Goal: Information Seeking & Learning: Learn about a topic

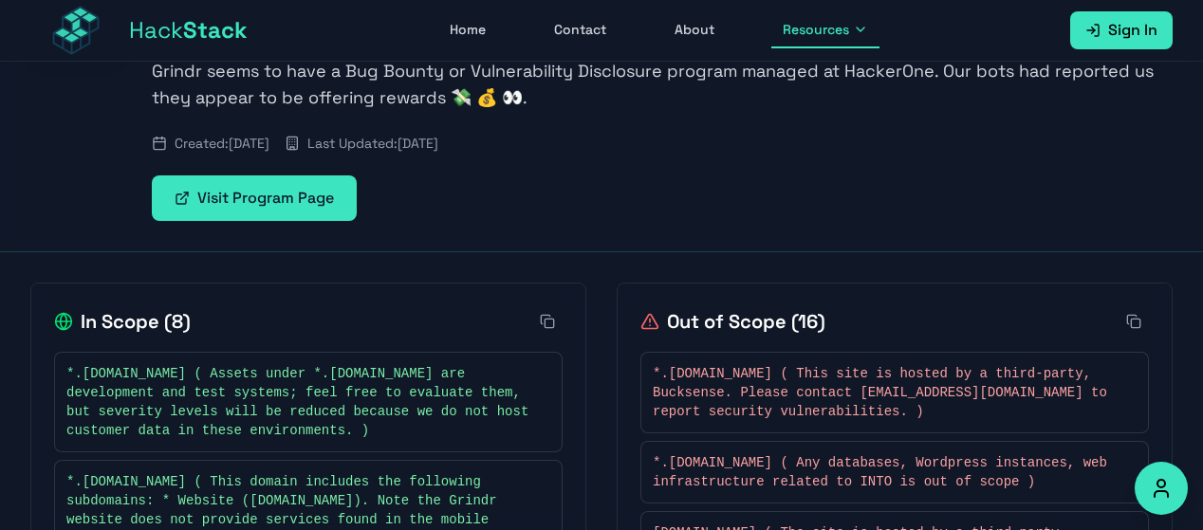
scroll to position [71, 0]
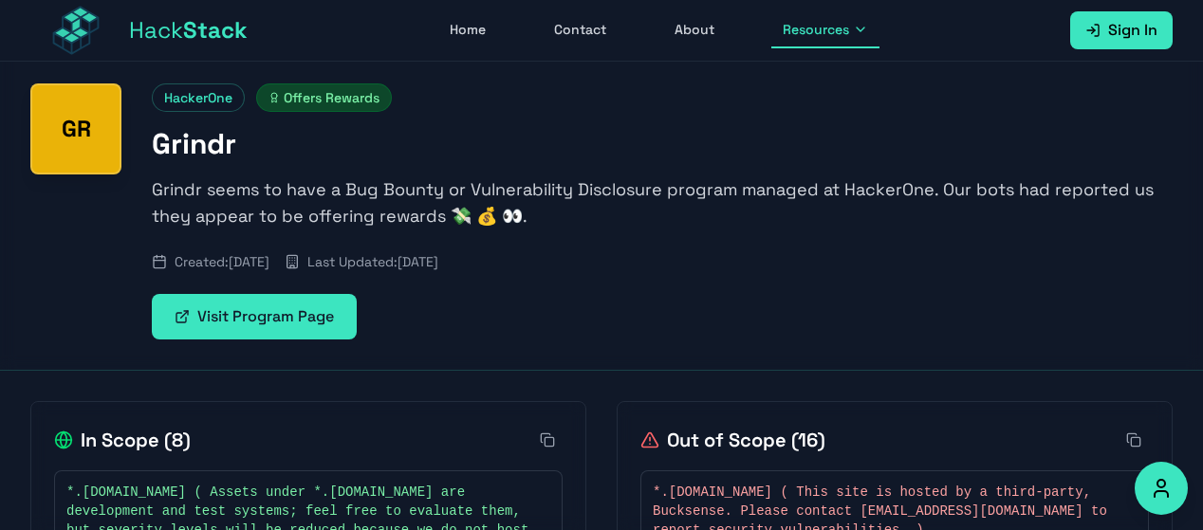
click at [291, 310] on link "Visit Program Page" at bounding box center [254, 317] width 205 height 46
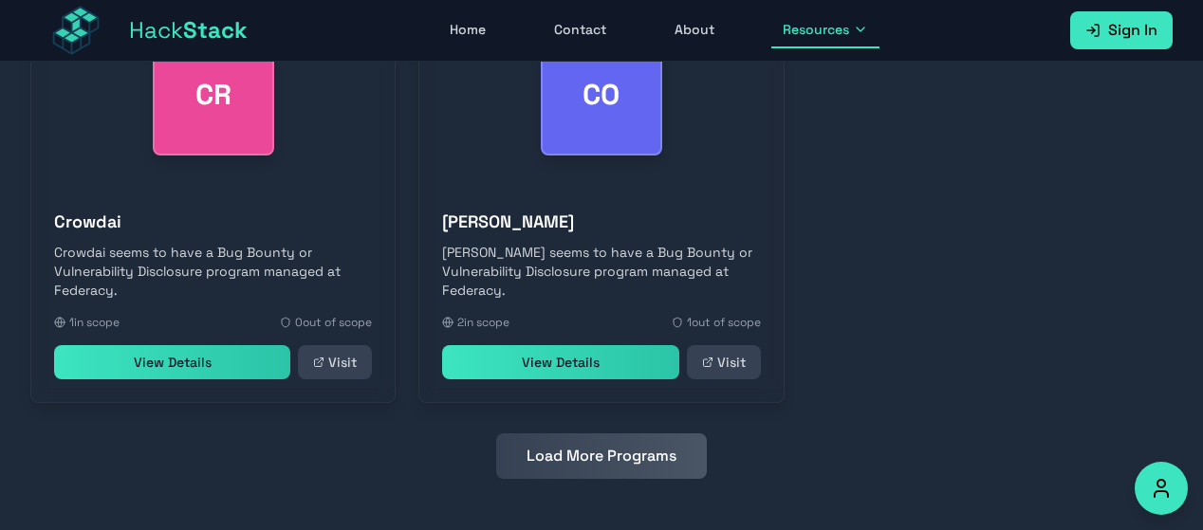
scroll to position [1036, 0]
click at [632, 443] on button "Load More Programs" at bounding box center [601, 456] width 211 height 46
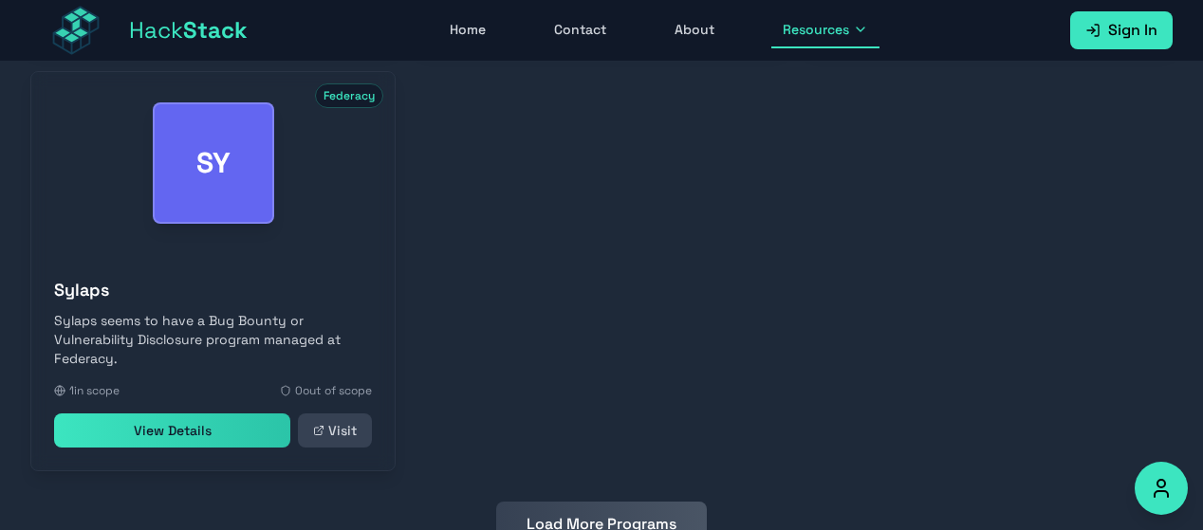
scroll to position [1886, 0]
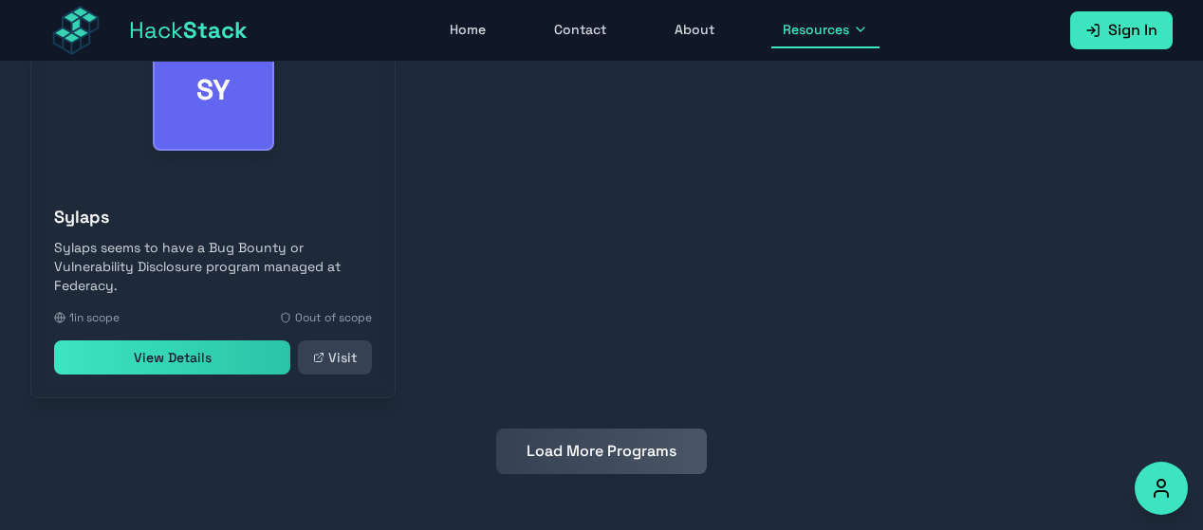
click at [632, 443] on button "Load More Programs" at bounding box center [601, 452] width 211 height 46
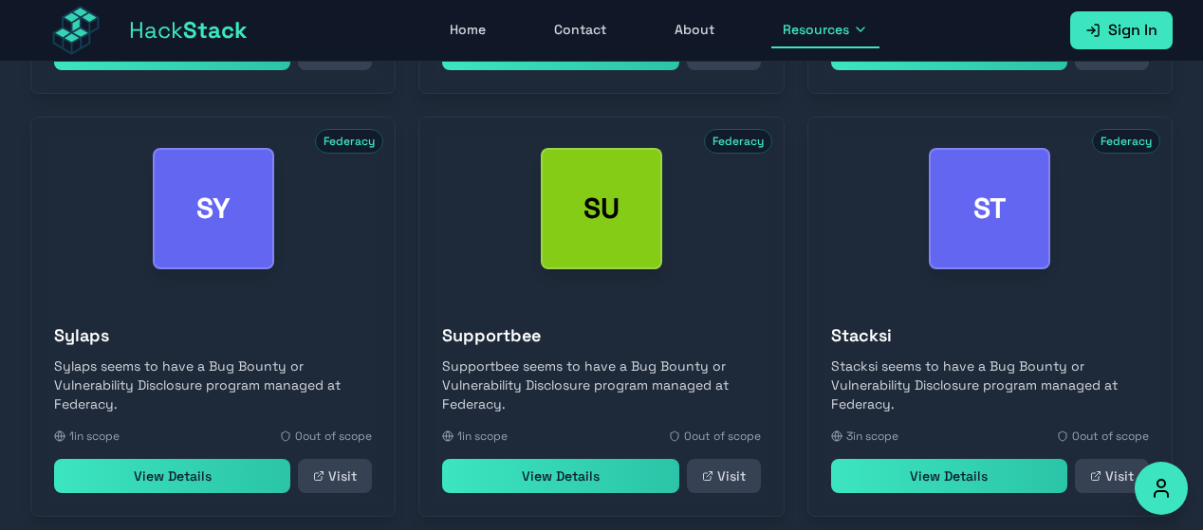
scroll to position [1769, 0]
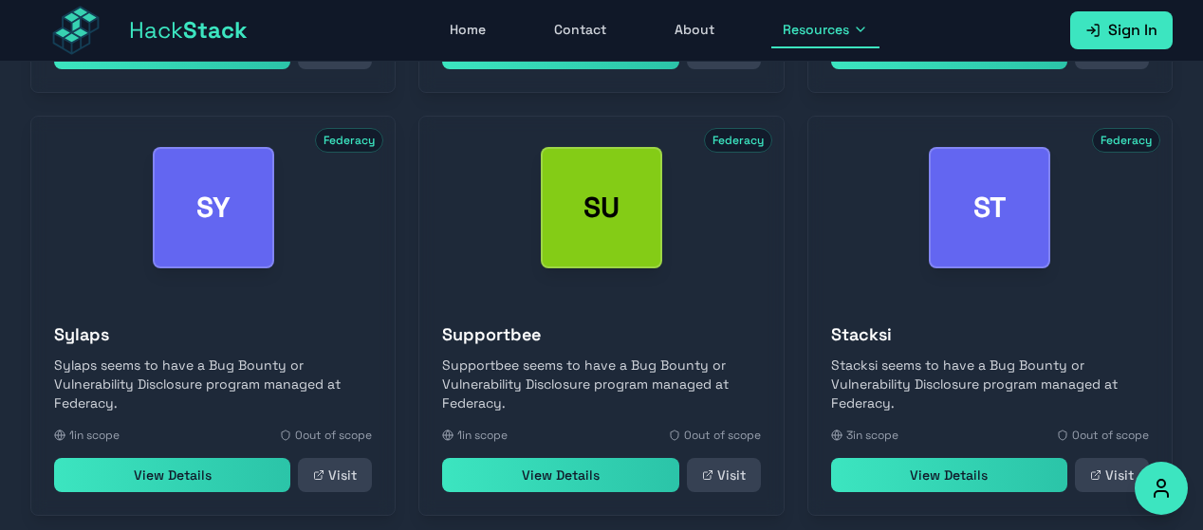
click at [269, 475] on link "View Details" at bounding box center [172, 475] width 236 height 34
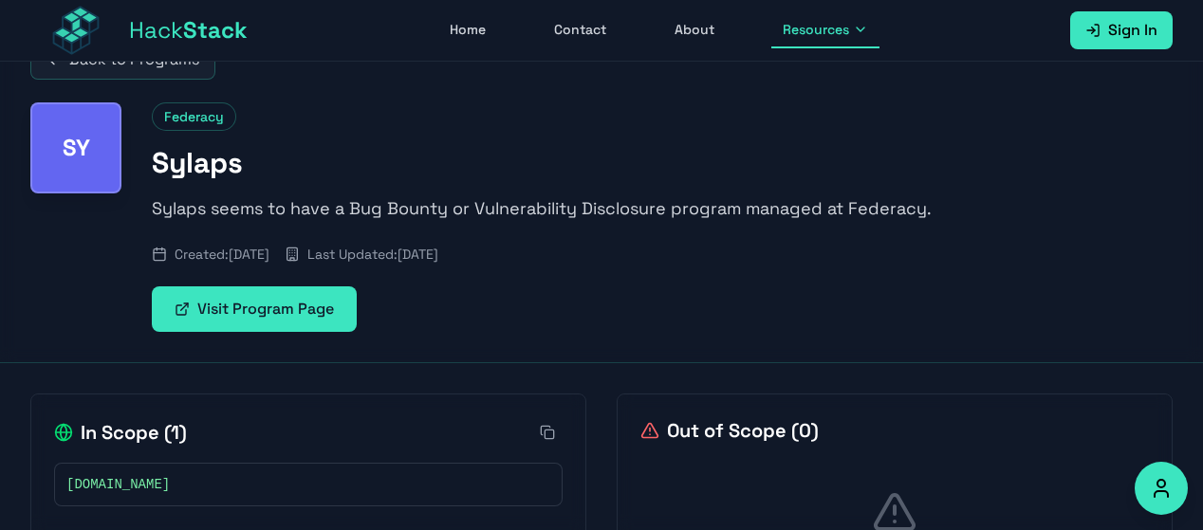
scroll to position [51, 0]
click at [328, 304] on link "Visit Program Page" at bounding box center [254, 310] width 205 height 46
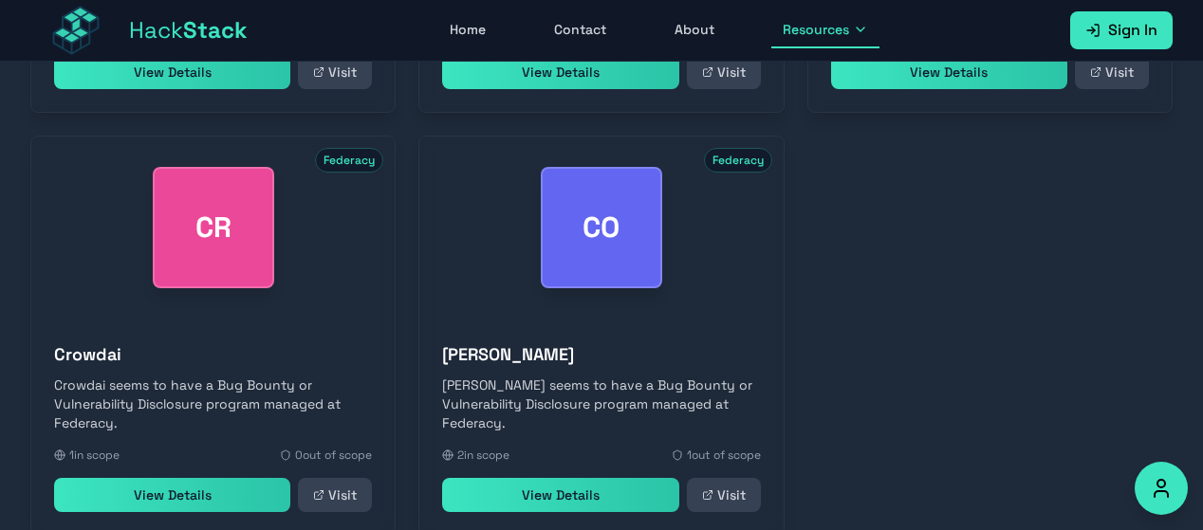
scroll to position [1041, 0]
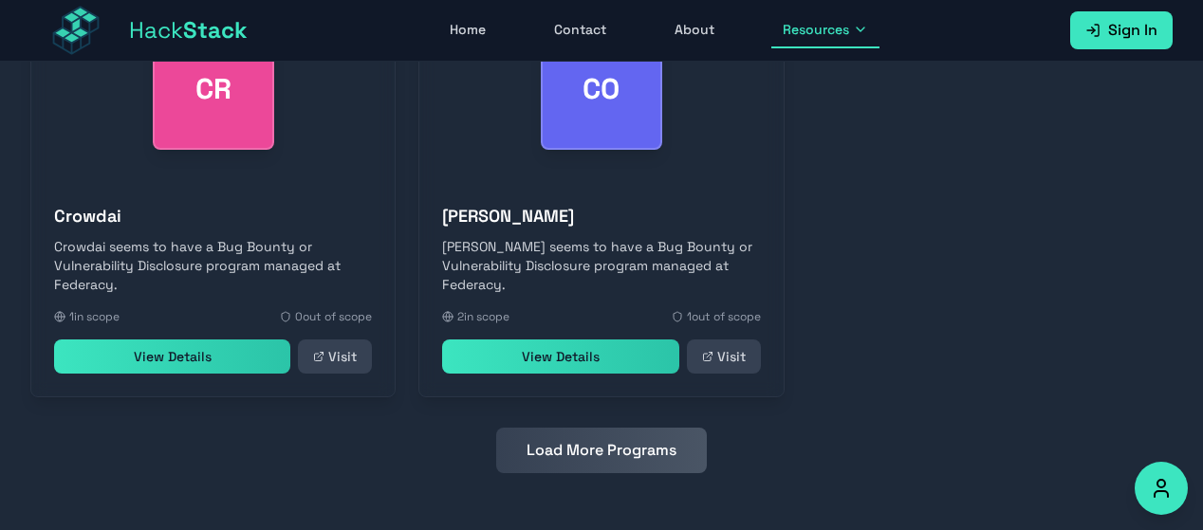
click at [540, 445] on button "Load More Programs" at bounding box center [601, 451] width 211 height 46
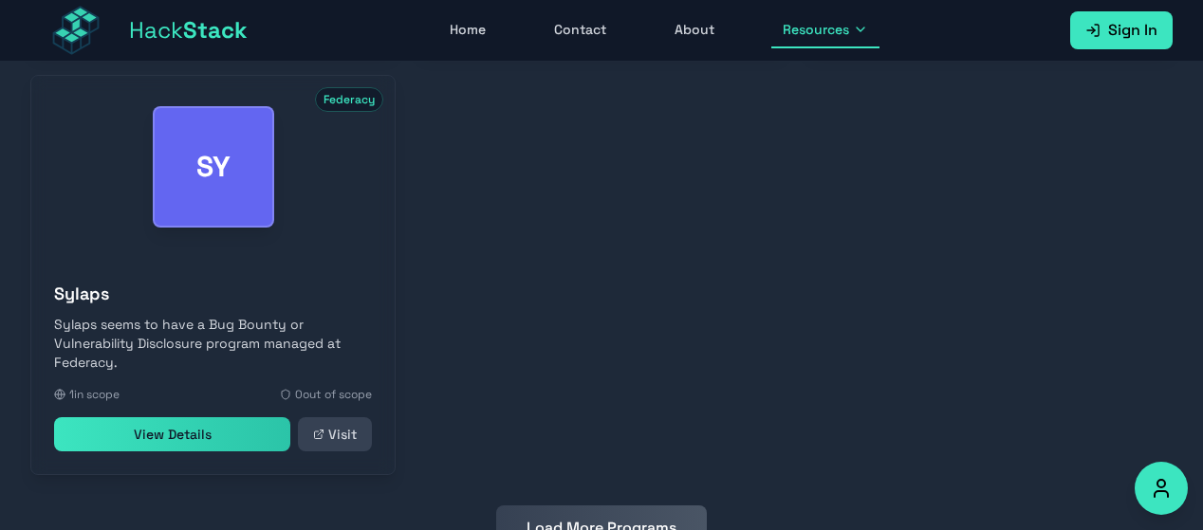
scroll to position [1886, 0]
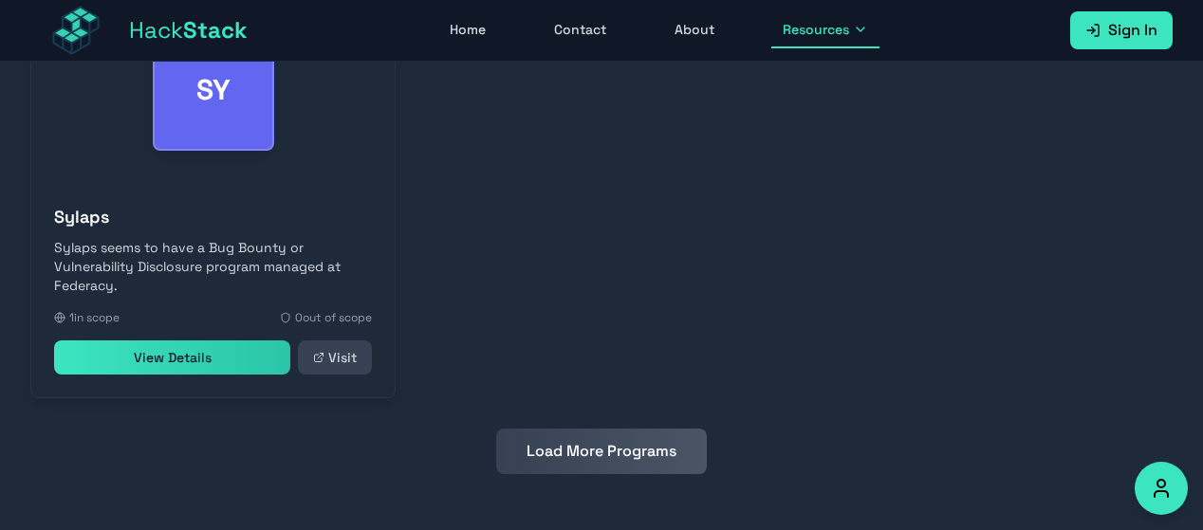
click at [612, 452] on button "Load More Programs" at bounding box center [601, 452] width 211 height 46
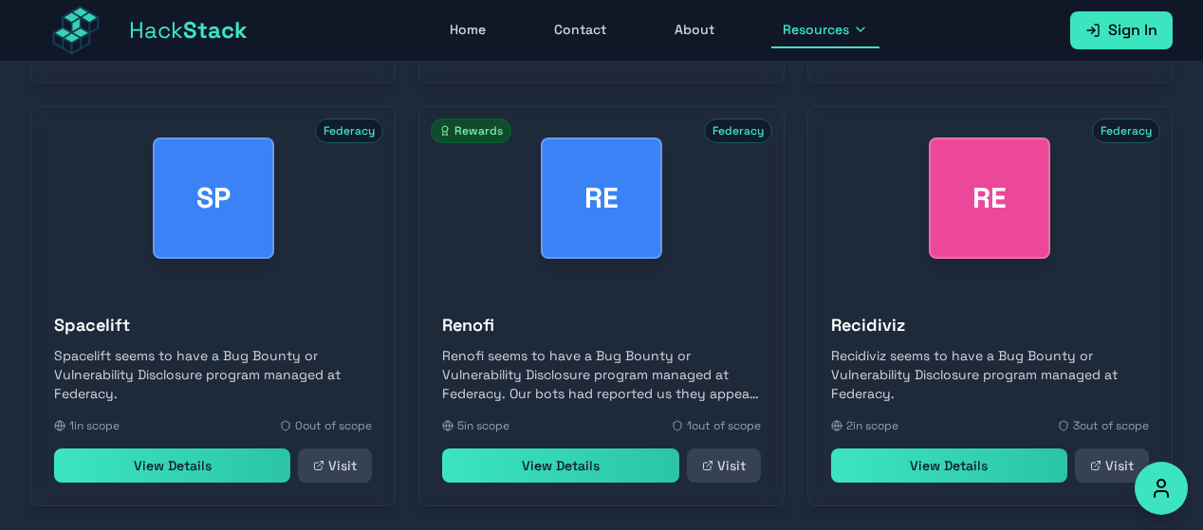
scroll to position [2308, 0]
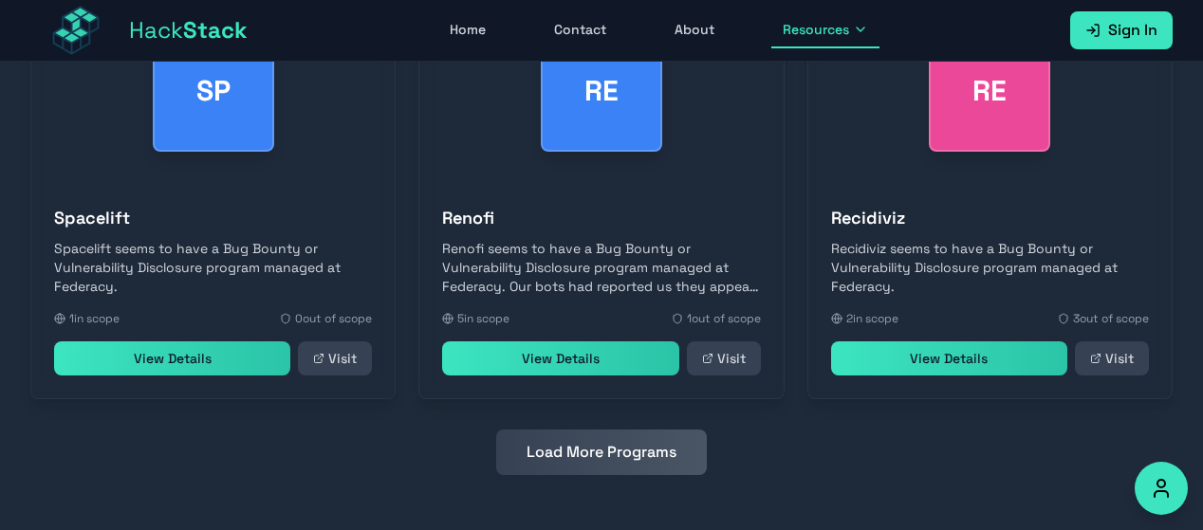
click at [613, 469] on button "Load More Programs" at bounding box center [601, 453] width 211 height 46
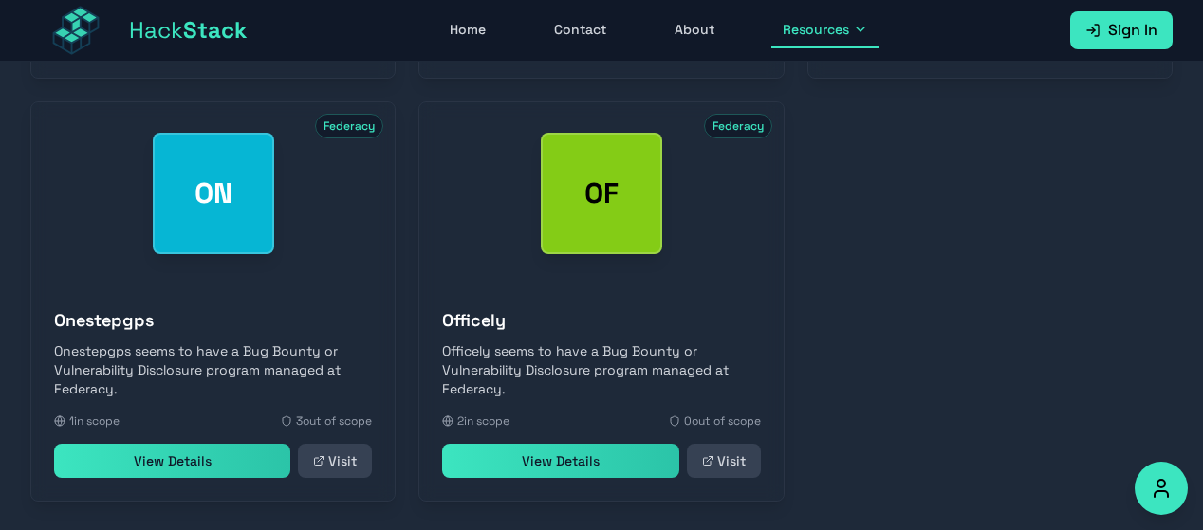
scroll to position [3153, 0]
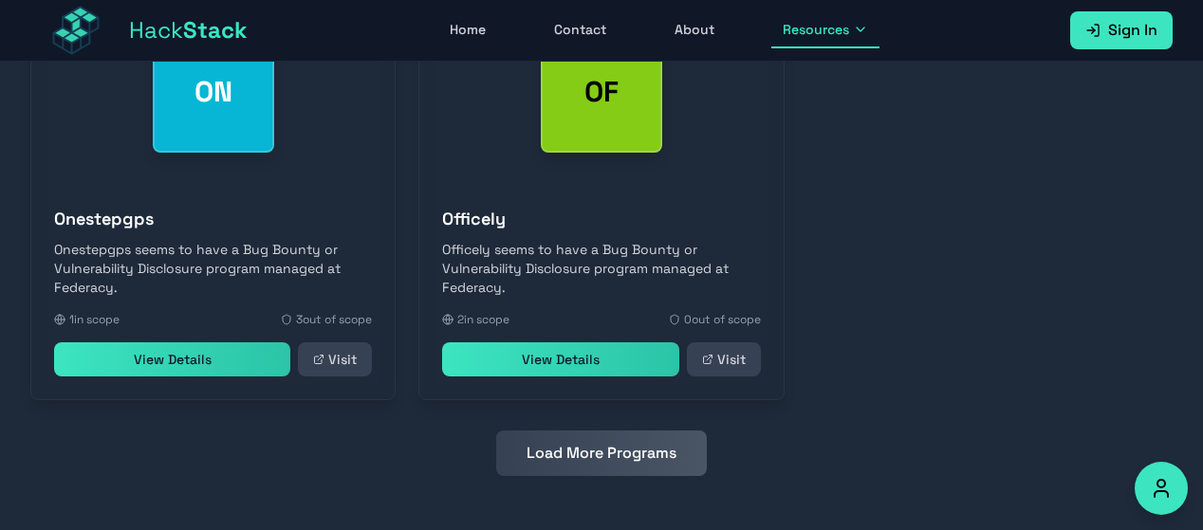
click at [615, 439] on button "Load More Programs" at bounding box center [601, 454] width 211 height 46
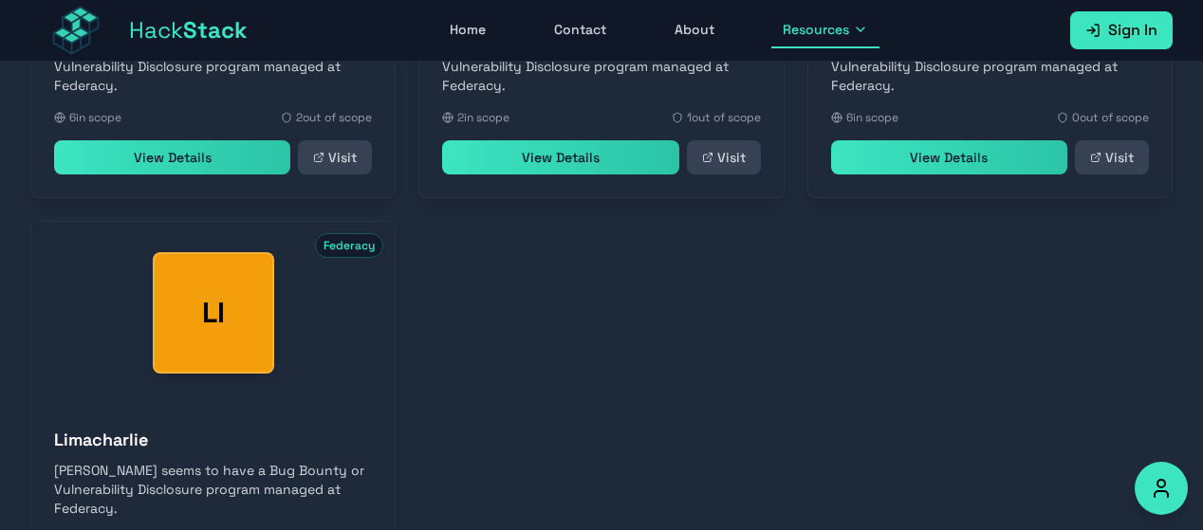
scroll to position [3962, 0]
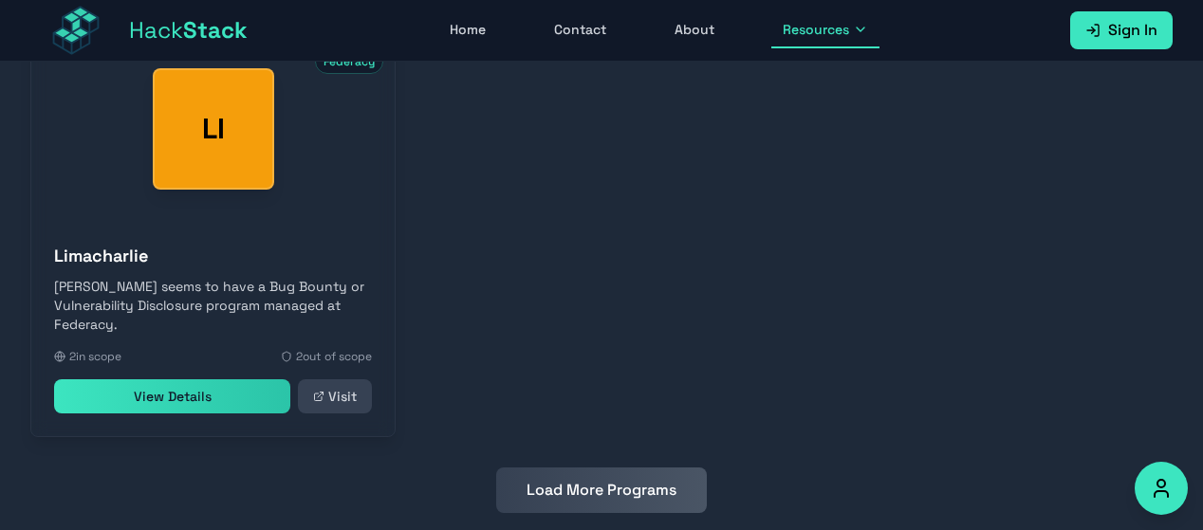
click at [592, 488] on button "Load More Programs" at bounding box center [601, 491] width 211 height 46
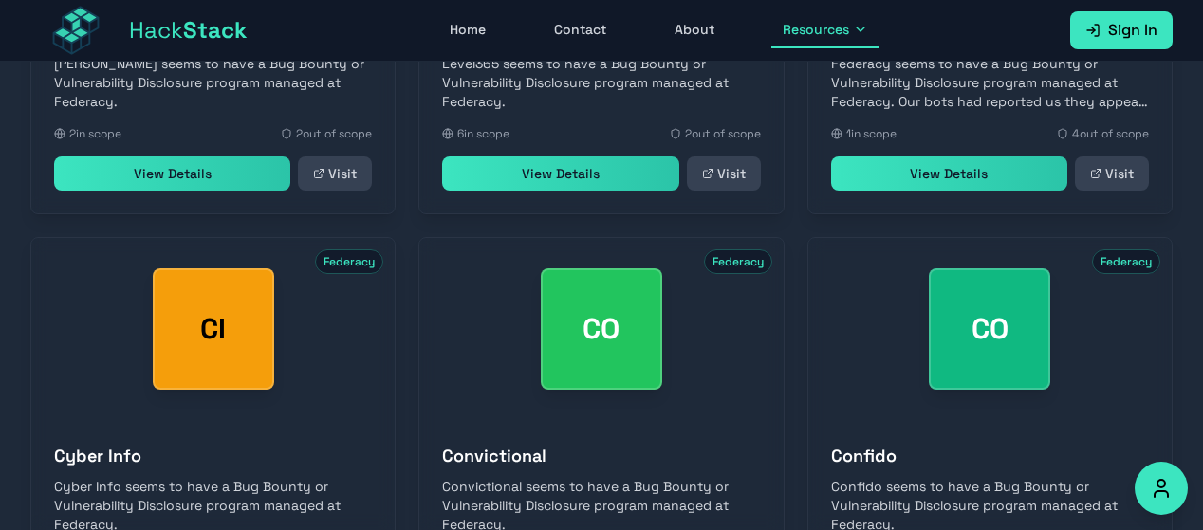
scroll to position [4421, 0]
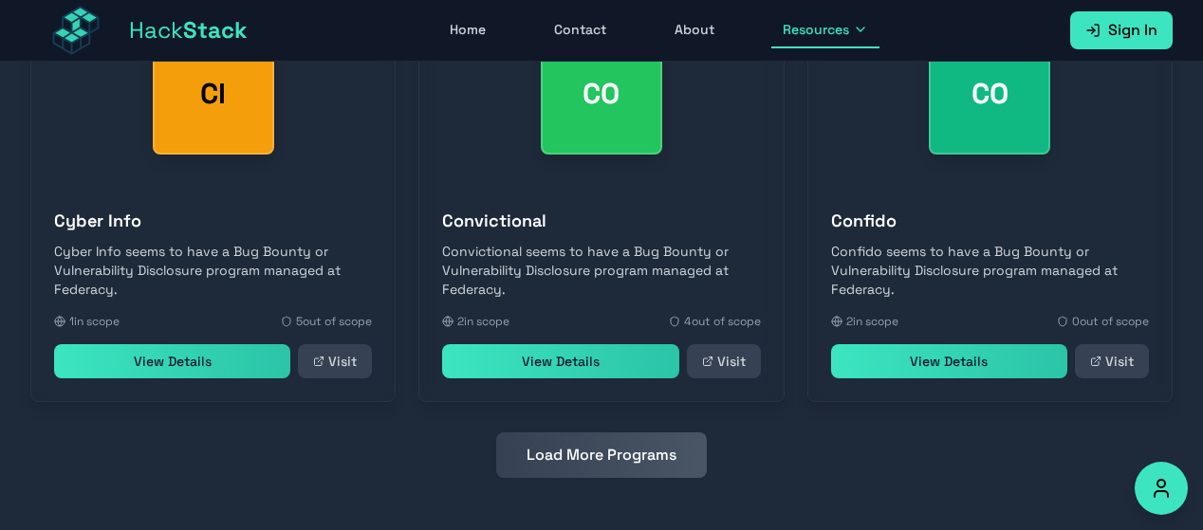
click at [596, 445] on button "Load More Programs" at bounding box center [601, 455] width 211 height 46
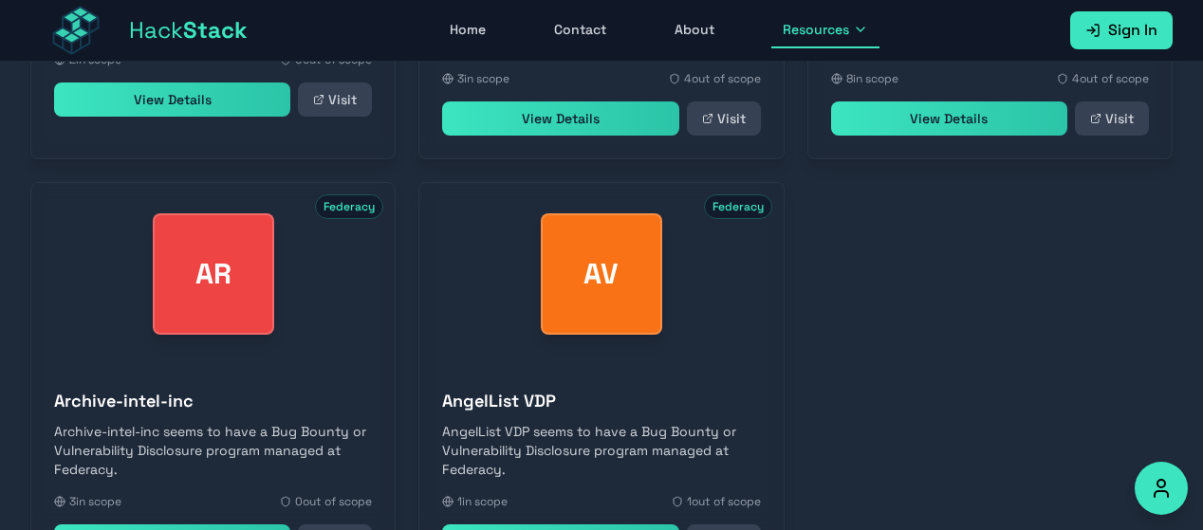
scroll to position [5266, 0]
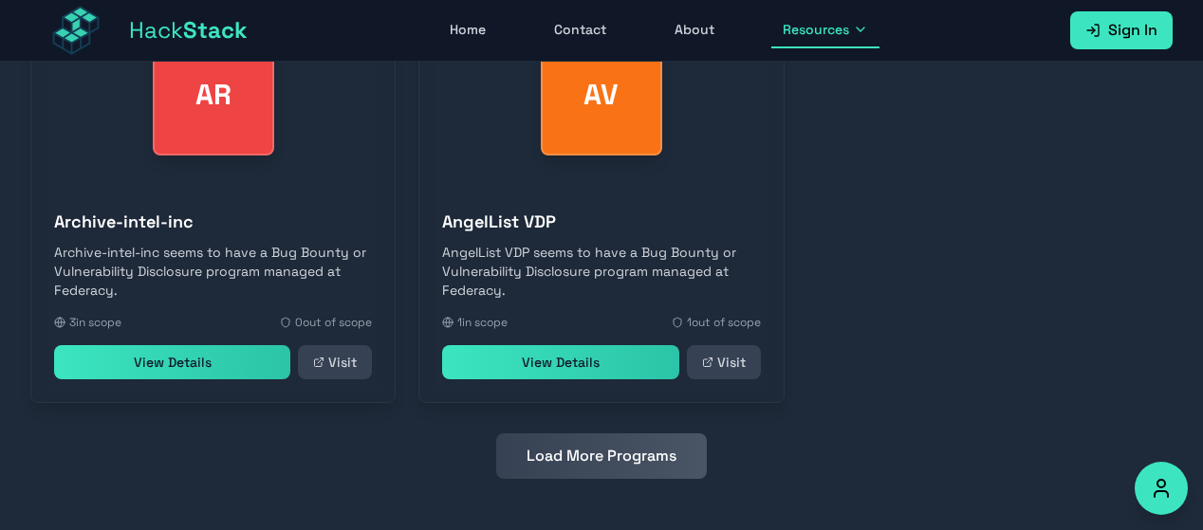
click at [584, 450] on button "Load More Programs" at bounding box center [601, 456] width 211 height 46
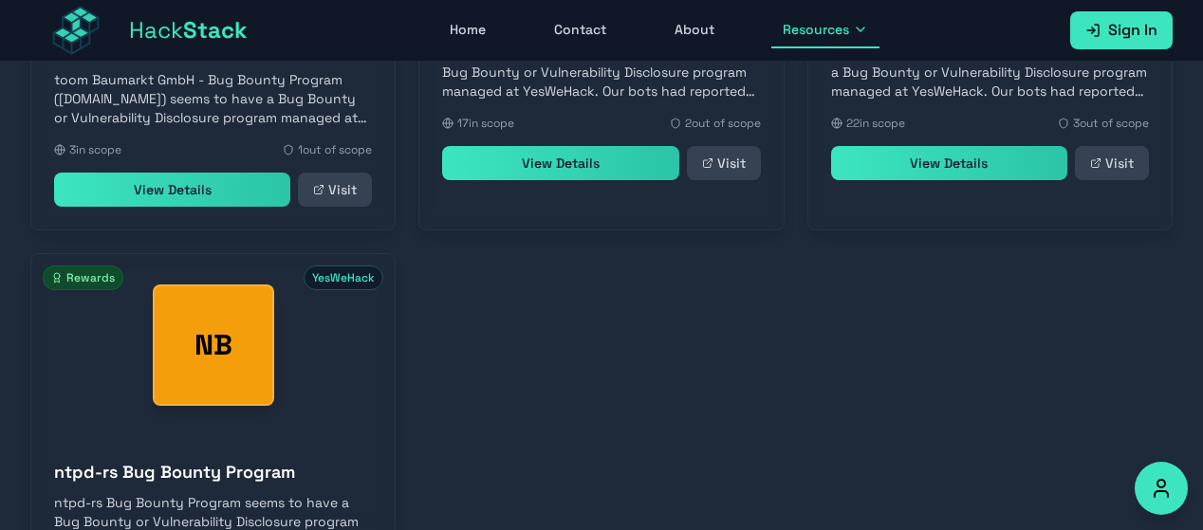
scroll to position [6163, 0]
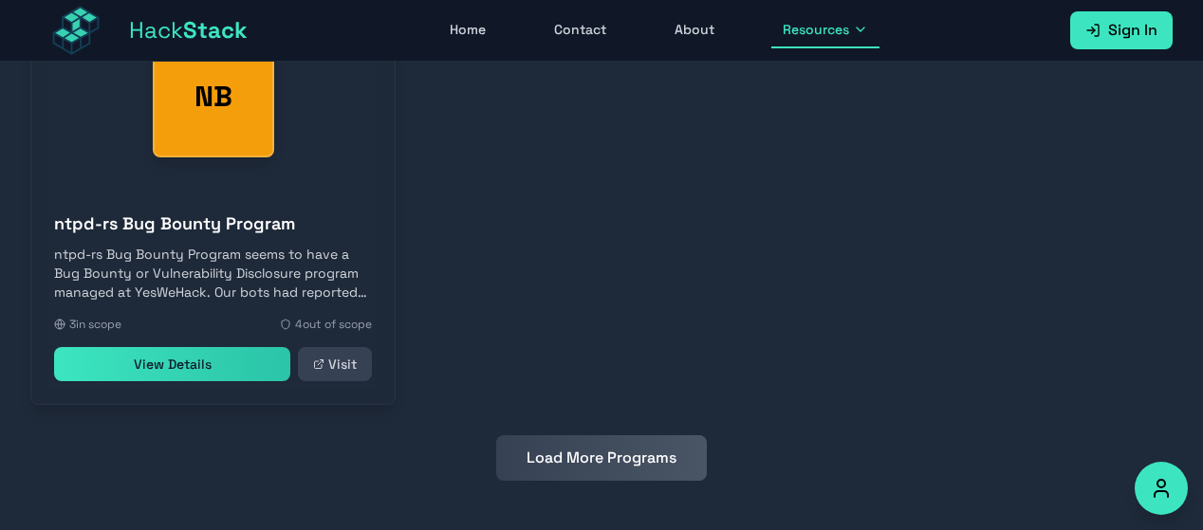
click at [584, 450] on button "Load More Programs" at bounding box center [601, 458] width 211 height 46
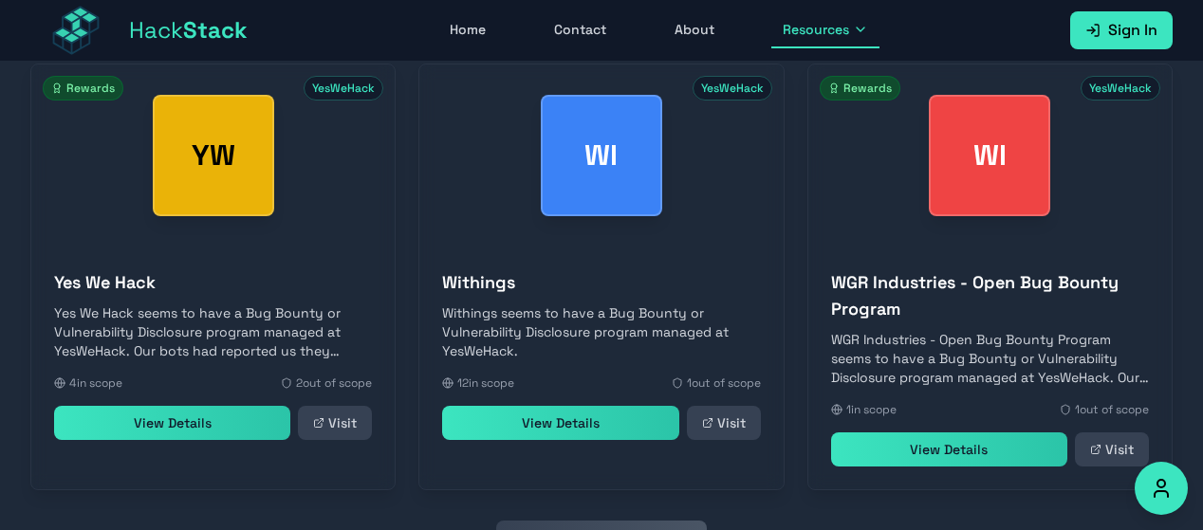
scroll to position [6639, 0]
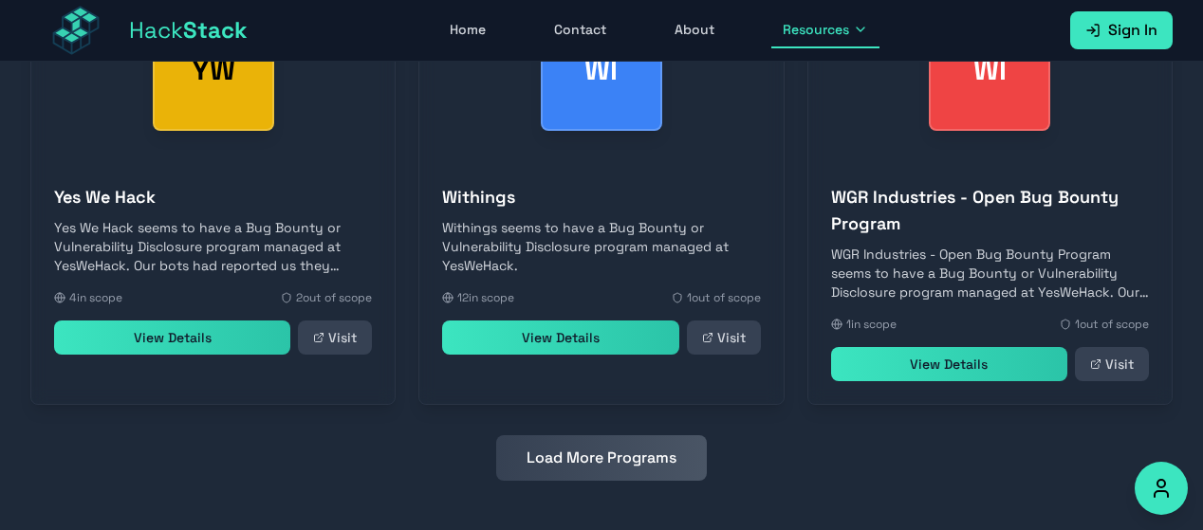
click at [580, 456] on button "Load More Programs" at bounding box center [601, 458] width 211 height 46
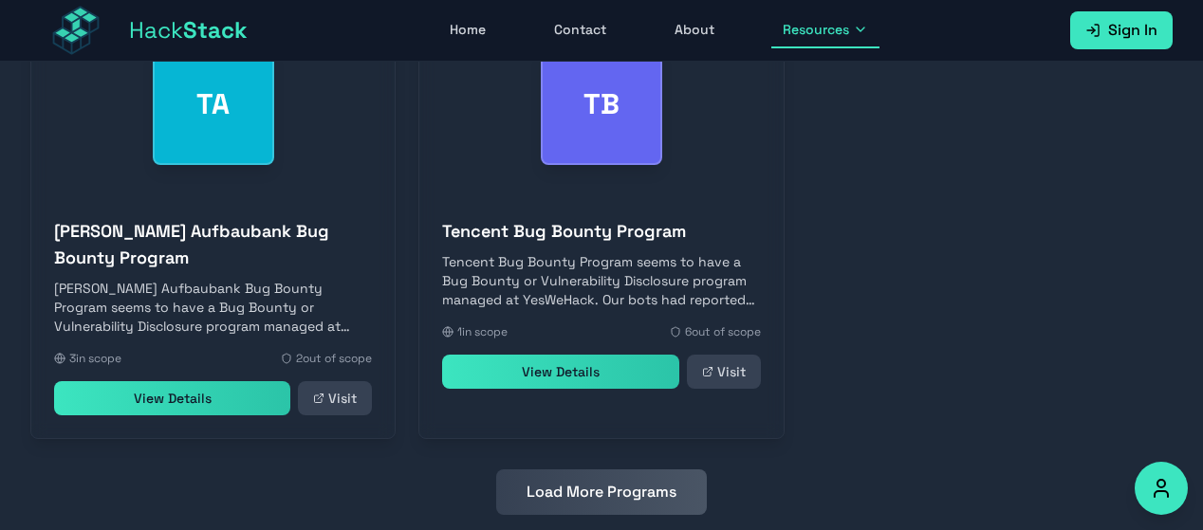
scroll to position [7509, 0]
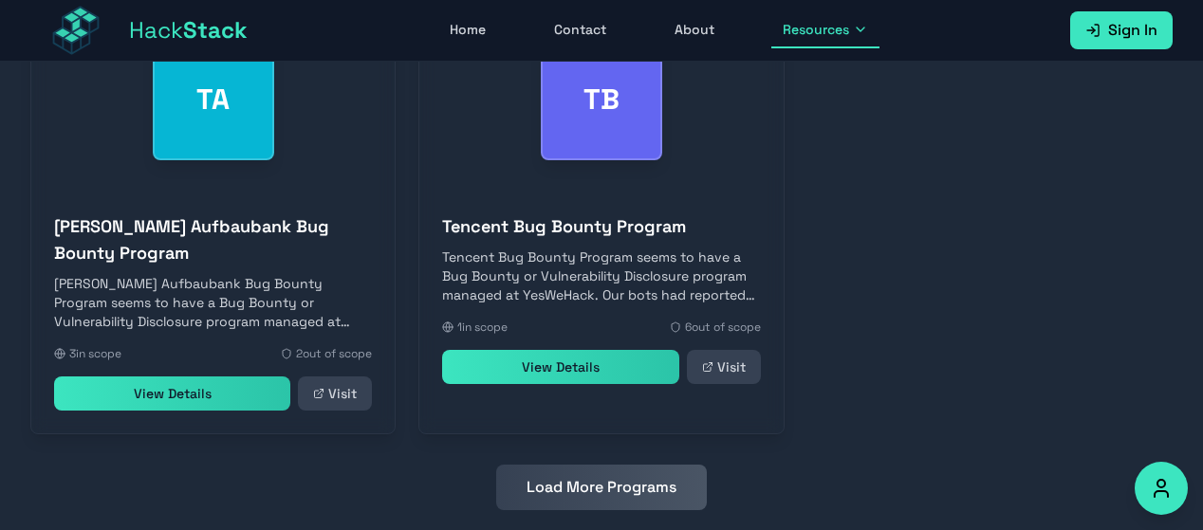
click at [584, 466] on button "Load More Programs" at bounding box center [601, 488] width 211 height 46
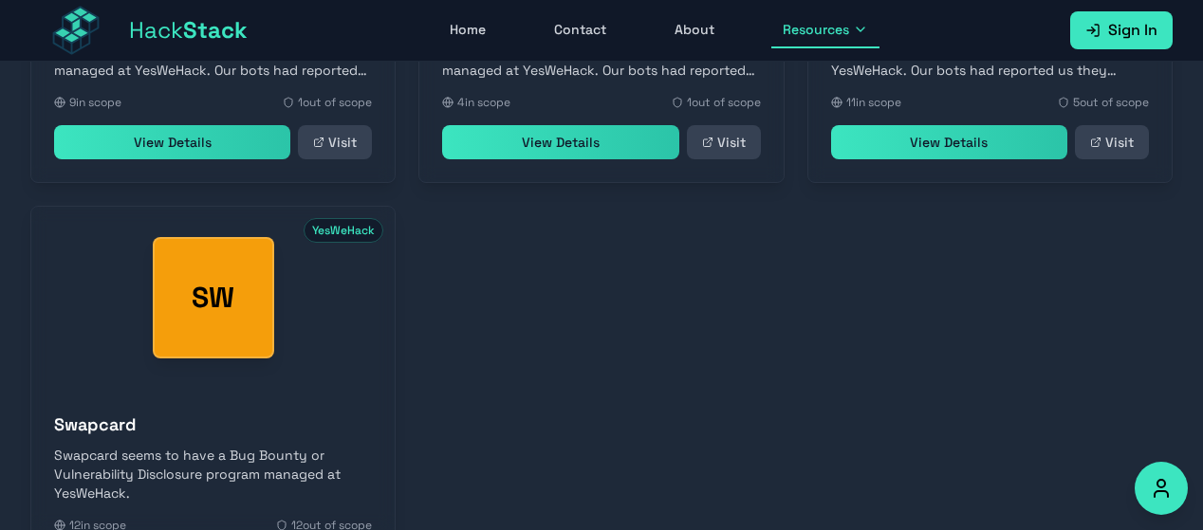
scroll to position [8381, 0]
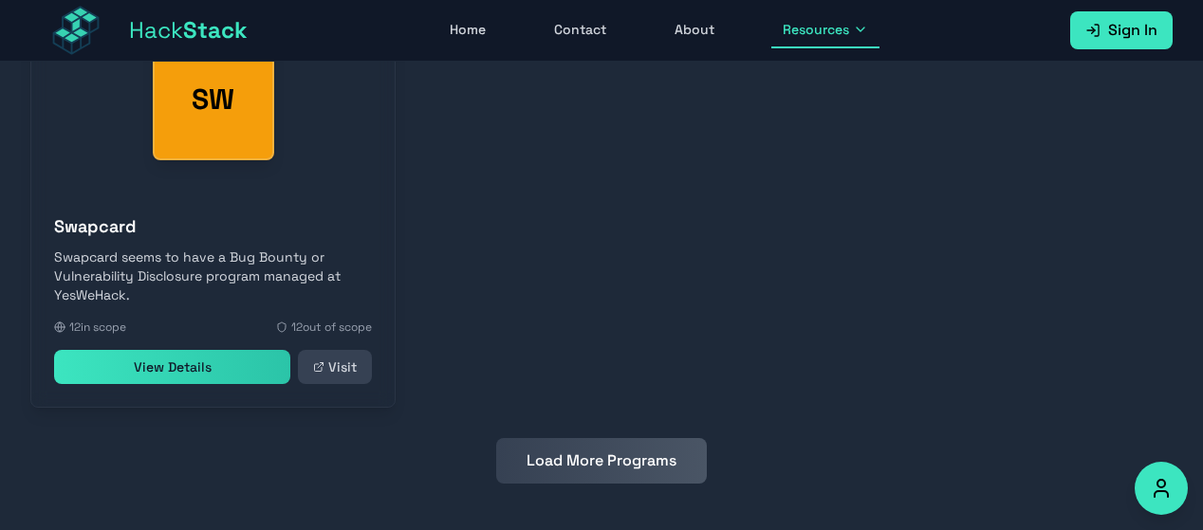
click at [584, 447] on button "Load More Programs" at bounding box center [601, 461] width 211 height 46
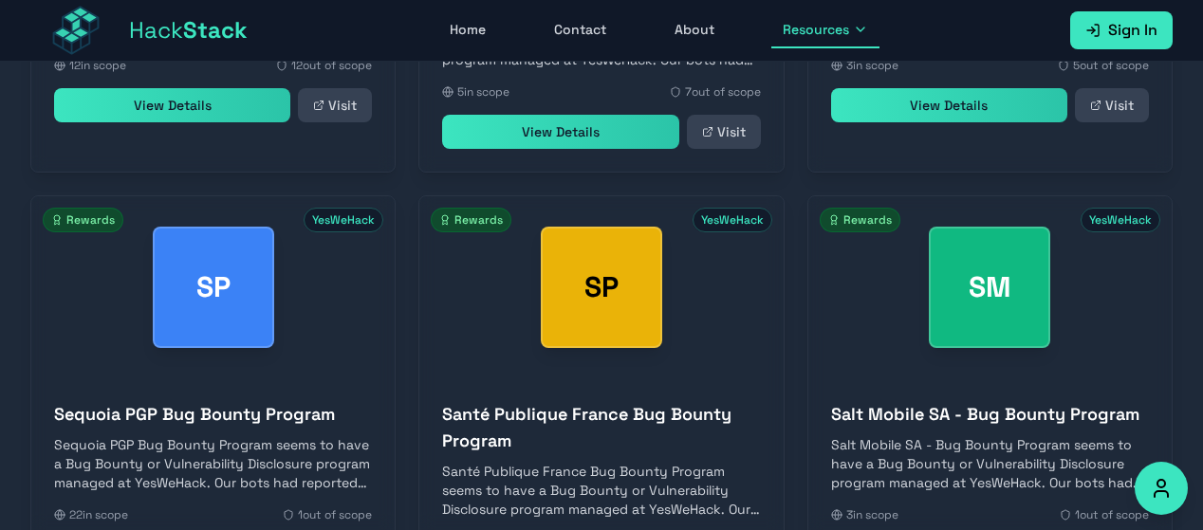
scroll to position [8830, 0]
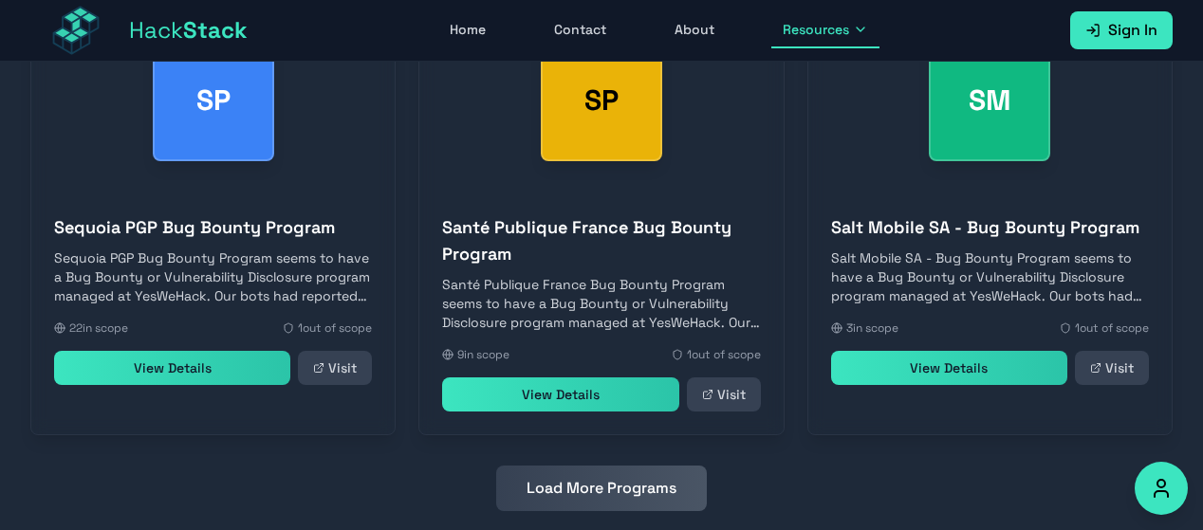
click at [584, 466] on button "Load More Programs" at bounding box center [601, 489] width 211 height 46
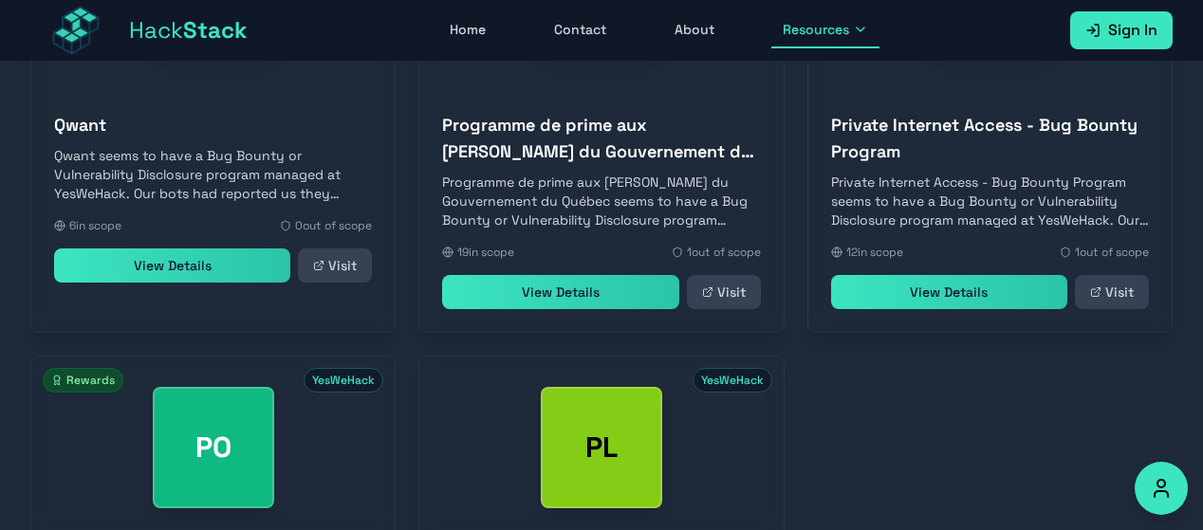
scroll to position [9701, 0]
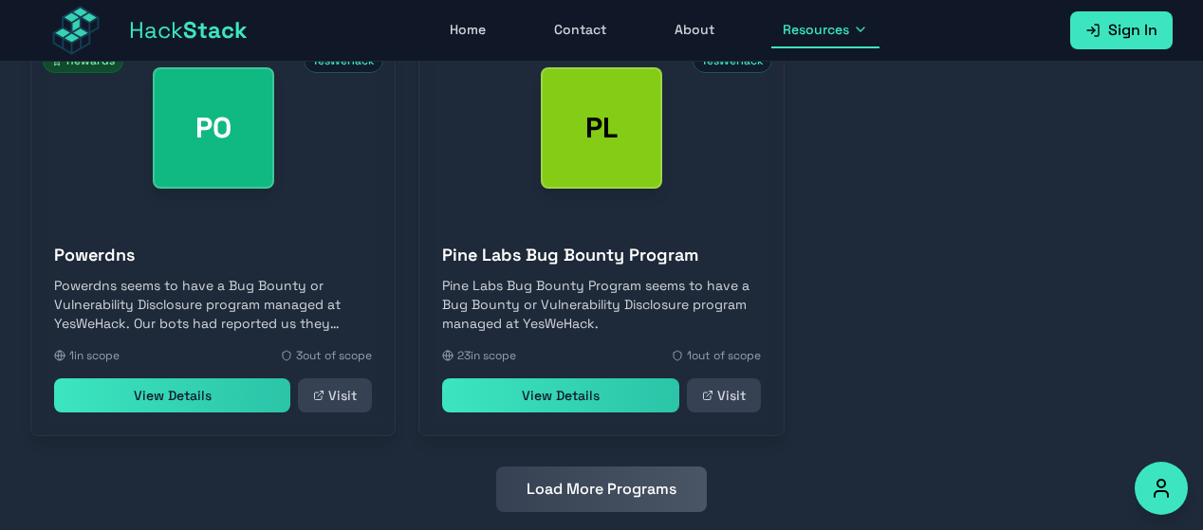
click at [604, 467] on button "Load More Programs" at bounding box center [601, 490] width 211 height 46
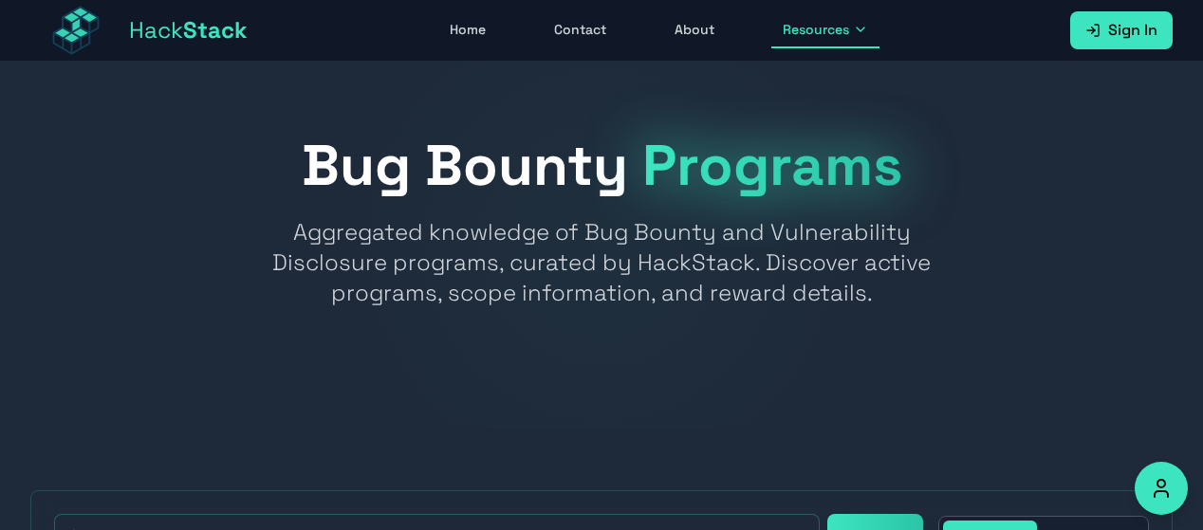
scroll to position [170, 0]
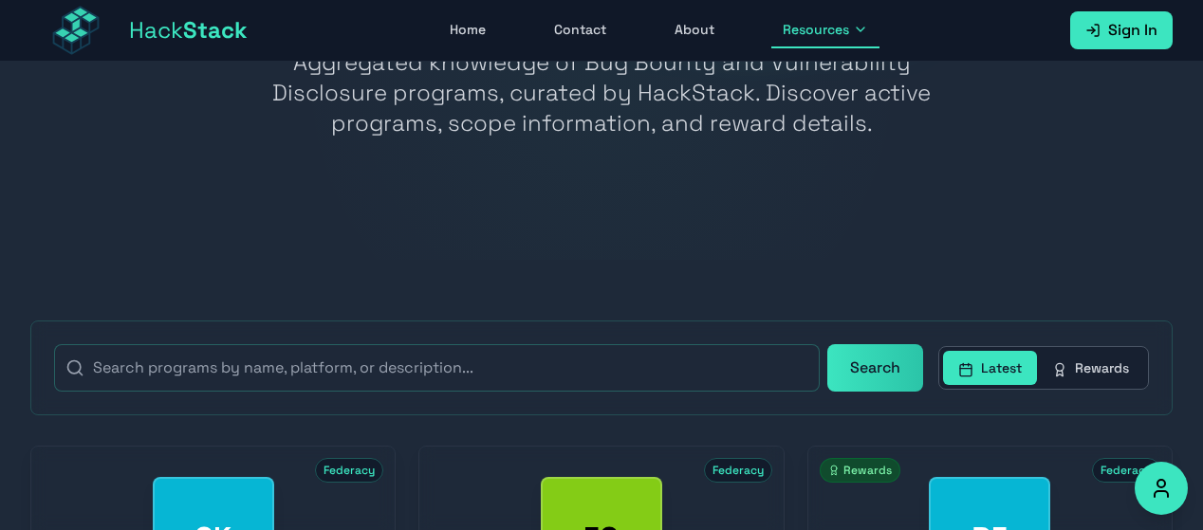
click at [1077, 370] on button "Rewards" at bounding box center [1090, 368] width 107 height 34
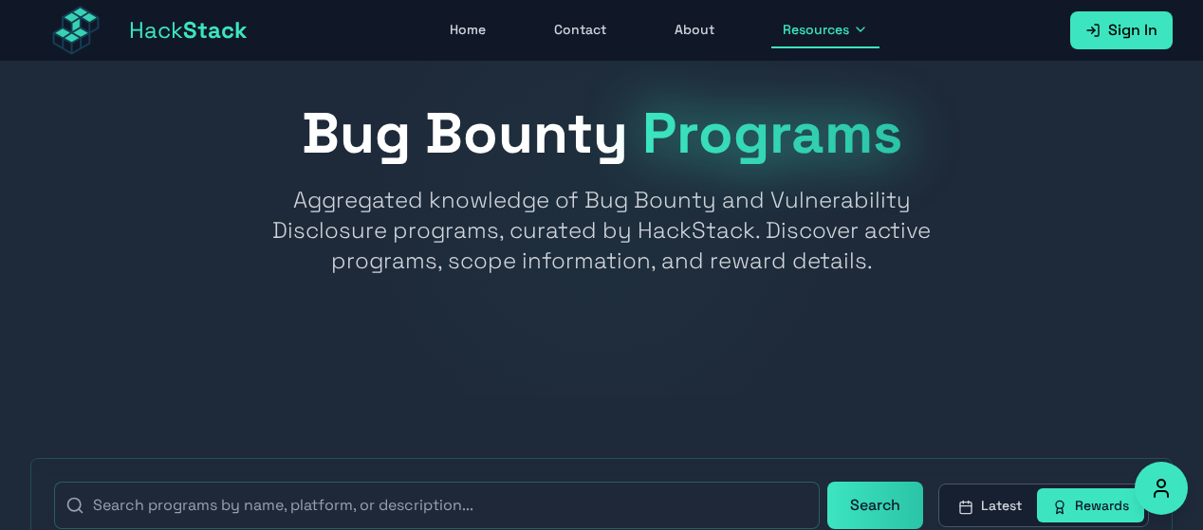
scroll to position [30, 0]
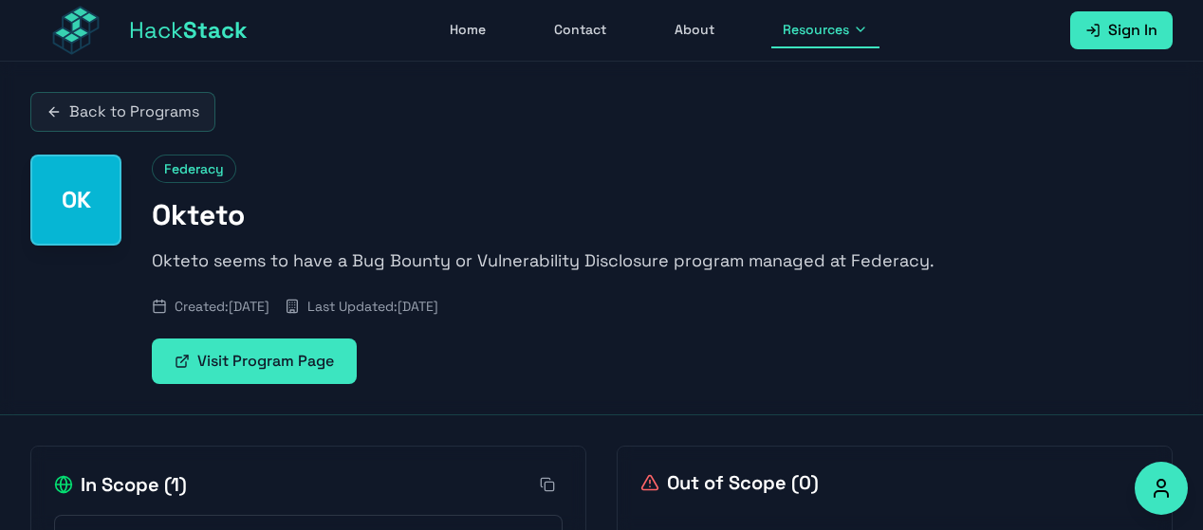
click at [261, 354] on link "Visit Program Page" at bounding box center [254, 362] width 205 height 46
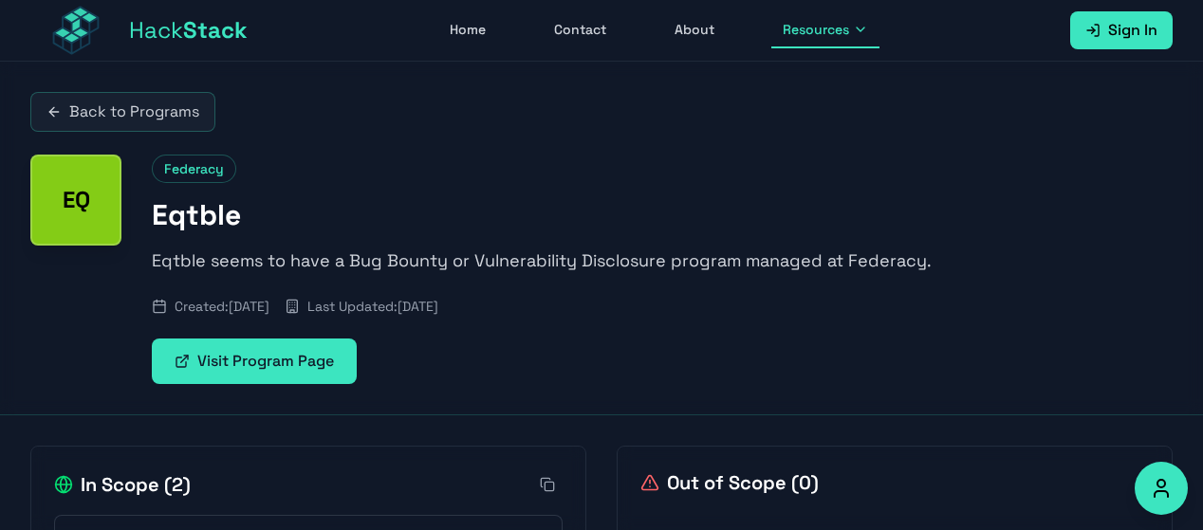
click at [224, 341] on link "Visit Program Page" at bounding box center [254, 362] width 205 height 46
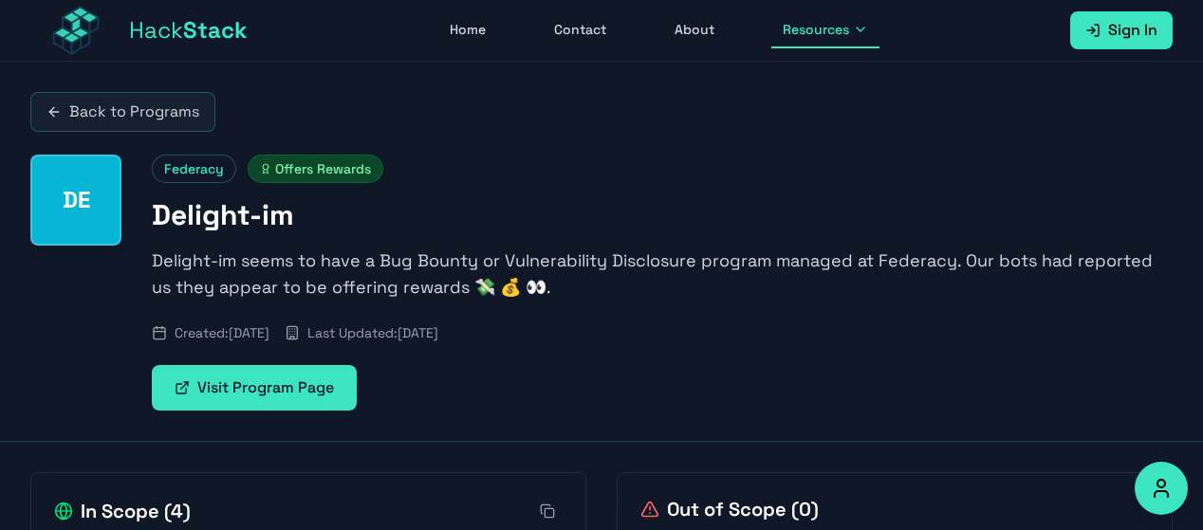
click at [331, 381] on link "Visit Program Page" at bounding box center [254, 388] width 205 height 46
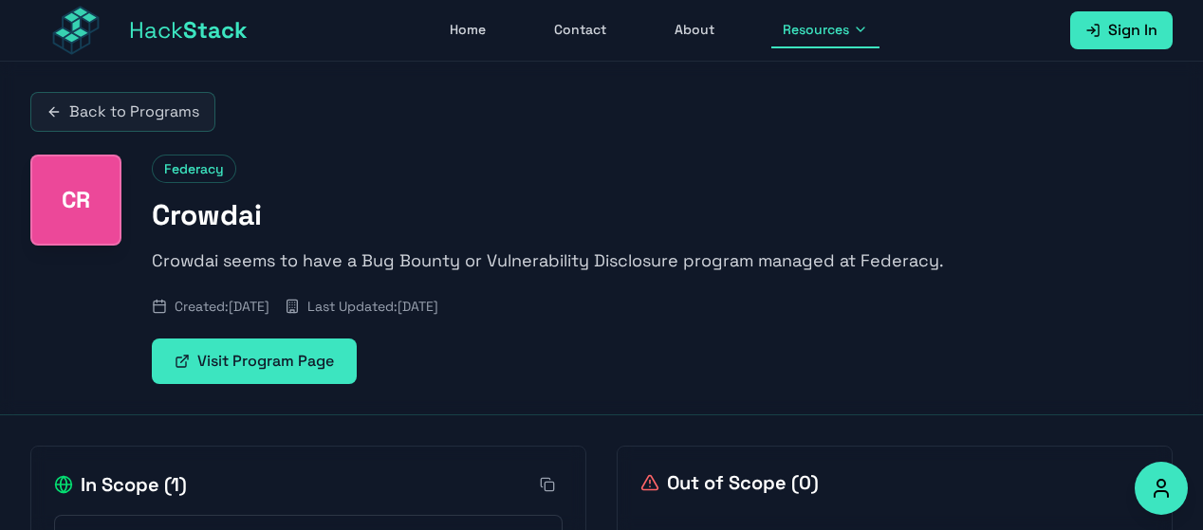
click at [324, 340] on link "Visit Program Page" at bounding box center [254, 362] width 205 height 46
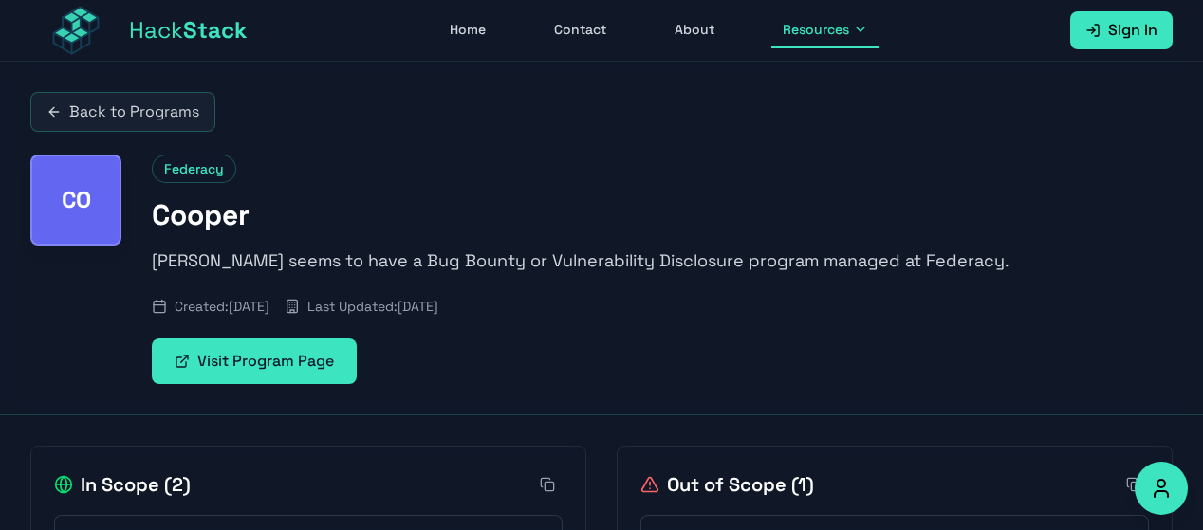
click at [310, 377] on link "Visit Program Page" at bounding box center [254, 362] width 205 height 46
